Goal: Task Accomplishment & Management: Manage account settings

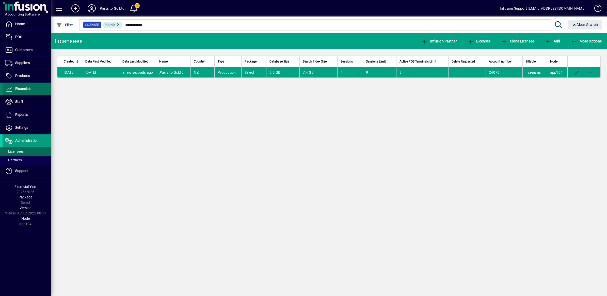
click at [25, 89] on span "Financials" at bounding box center [23, 89] width 16 height 4
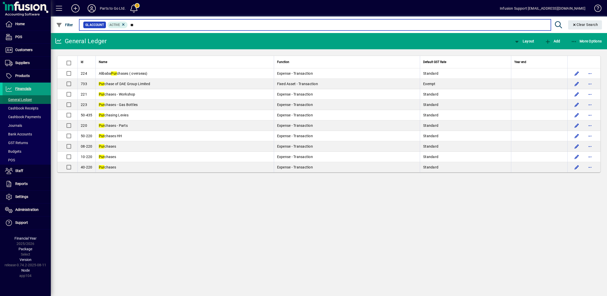
type input "*"
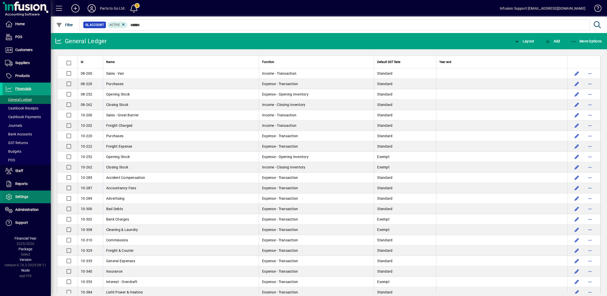
click at [22, 196] on span "Settings" at bounding box center [21, 197] width 13 height 4
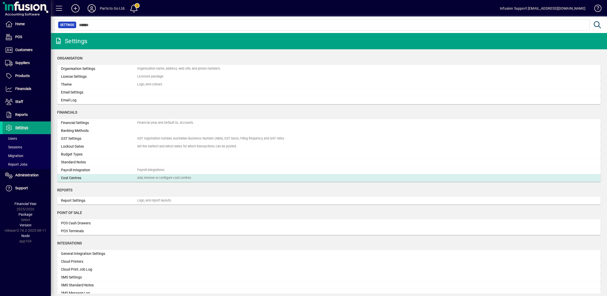
click at [127, 179] on div "Cost Centres" at bounding box center [99, 177] width 76 height 5
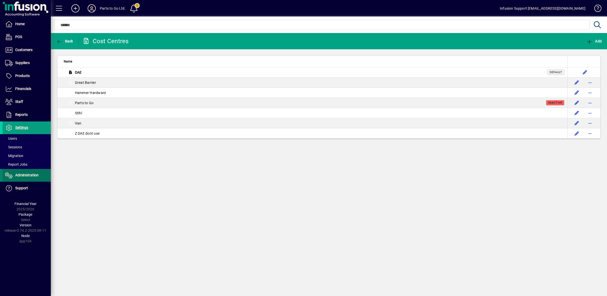
click at [24, 175] on span "Administration" at bounding box center [26, 175] width 23 height 4
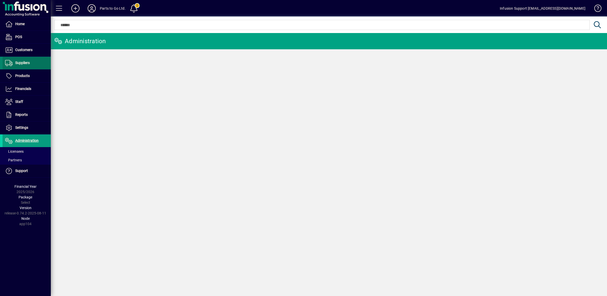
click at [21, 58] on span at bounding box center [27, 63] width 48 height 12
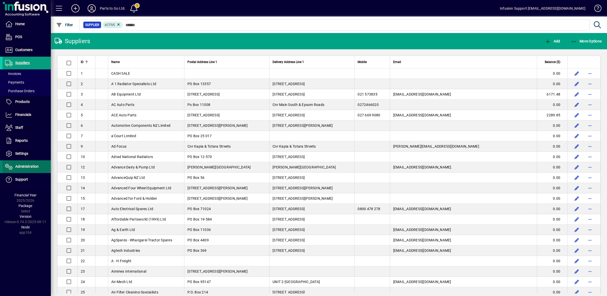
click at [25, 165] on span "Administration" at bounding box center [26, 166] width 23 height 4
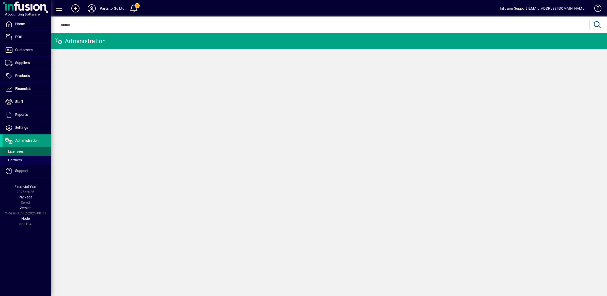
click at [18, 151] on span "Licensees" at bounding box center [14, 151] width 19 height 4
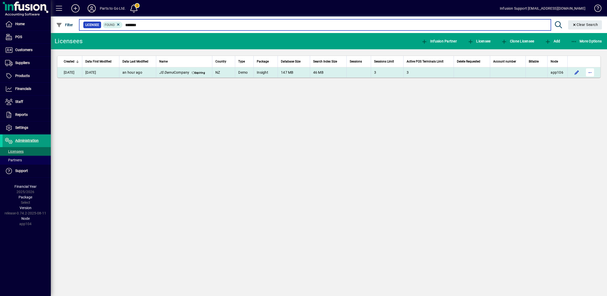
type input "*******"
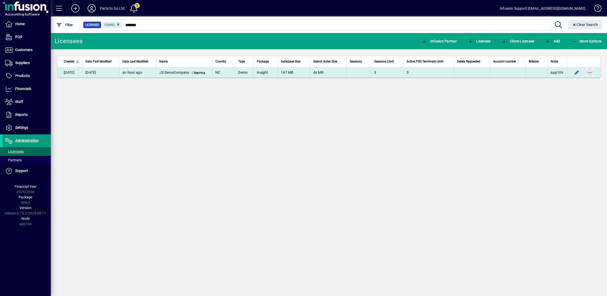
click at [592, 74] on span "button" at bounding box center [590, 72] width 12 height 12
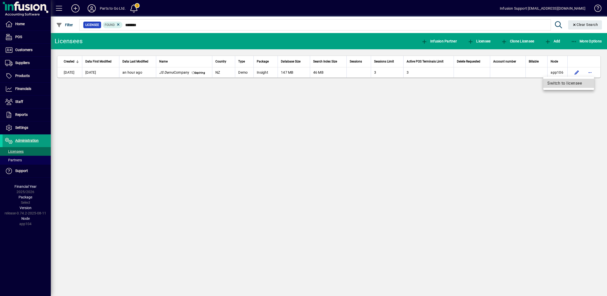
click at [565, 83] on span "Switch to licensee" at bounding box center [568, 83] width 43 height 6
